Goal: Download file/media

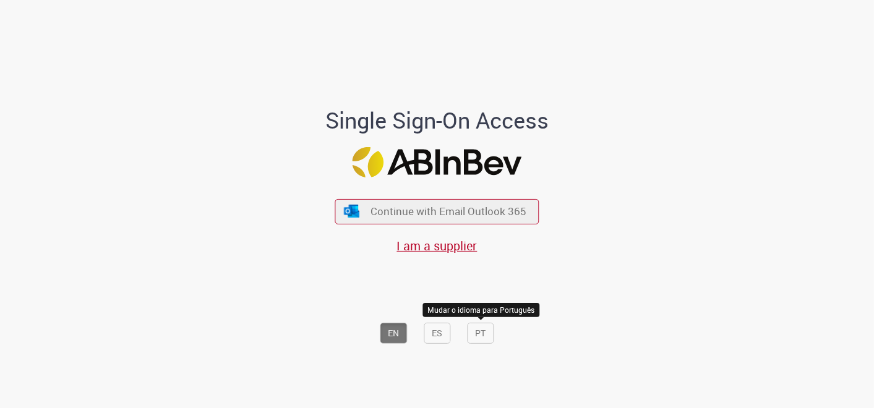
click at [476, 334] on button "PT" at bounding box center [481, 333] width 27 height 21
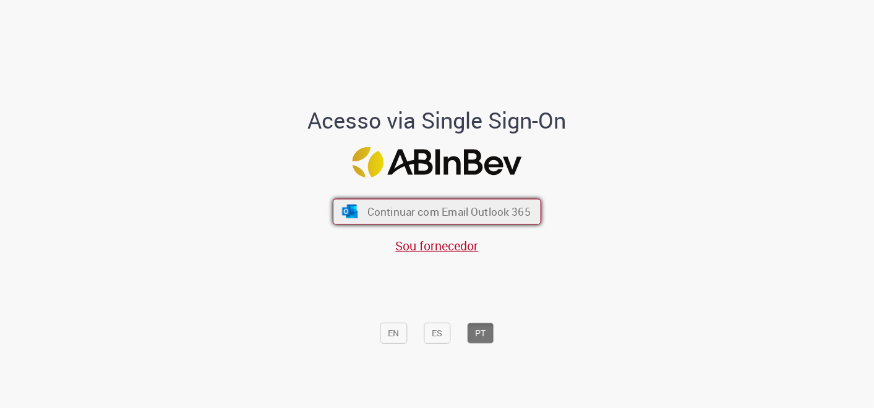
click at [490, 215] on span "Continuar com Email Outlook 365" at bounding box center [448, 211] width 163 height 14
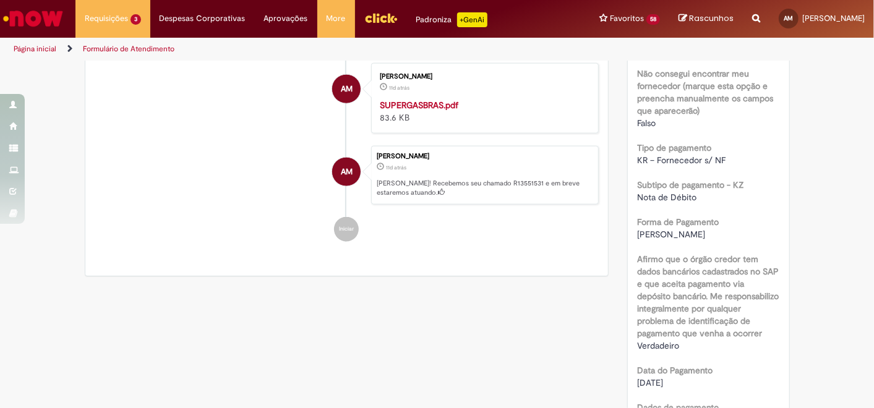
scroll to position [893, 0]
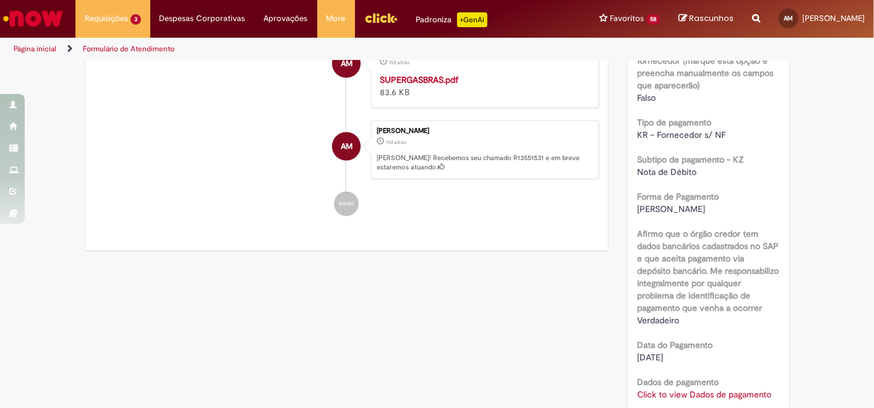
click at [443, 85] on strong "SUPERGASBRAS.pdf" at bounding box center [419, 79] width 79 height 11
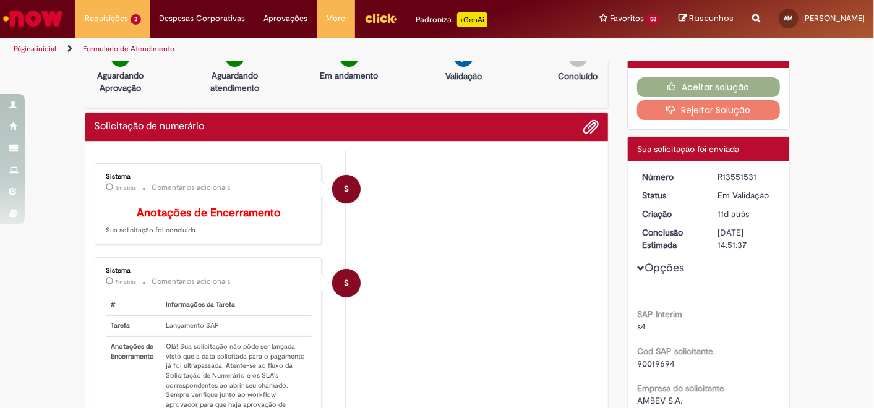
scroll to position [0, 0]
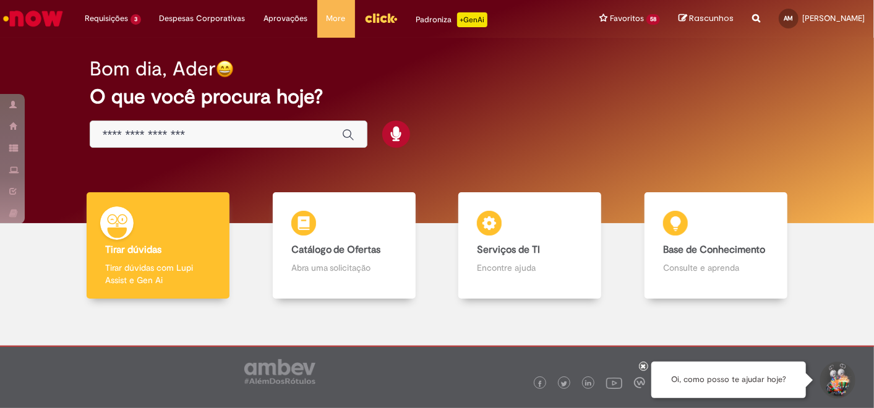
click at [380, 12] on img "Menu Cabeçalho" at bounding box center [380, 18] width 33 height 19
